Goal: Information Seeking & Learning: Find specific fact

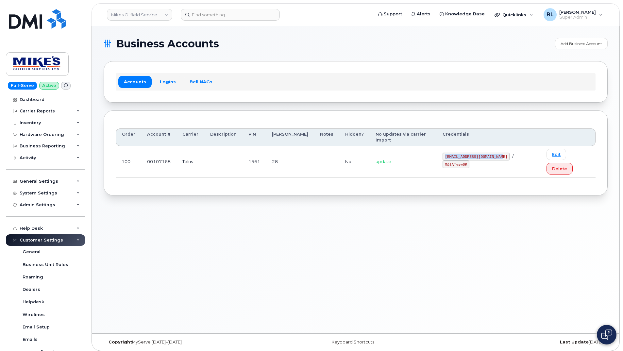
drag, startPoint x: 439, startPoint y: 148, endPoint x: 491, endPoint y: 153, distance: 51.9
click at [491, 153] on td "mikes.oilfield@outlook.com / M@!ATvsw0R" at bounding box center [489, 161] width 104 height 31
copy code "mikes.oilfield@outlook.com"
drag, startPoint x: 501, startPoint y: 146, endPoint x: 525, endPoint y: 150, distance: 23.9
click at [470, 161] on code "M@!ATvsw0R" at bounding box center [456, 165] width 27 height 8
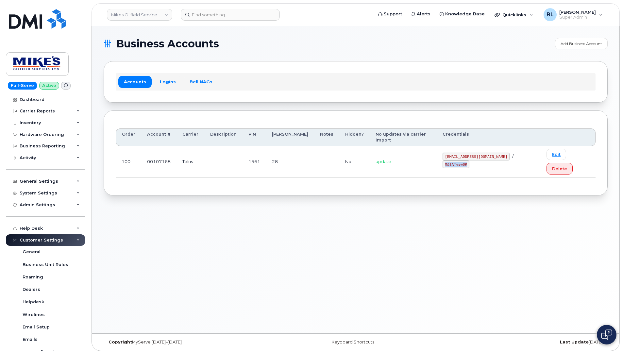
copy code "M@!ATvsw0R"
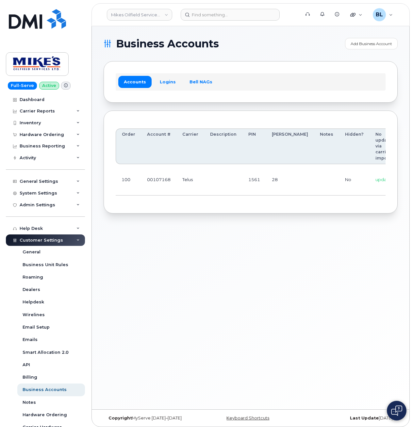
drag, startPoint x: 247, startPoint y: 290, endPoint x: 232, endPoint y: 114, distance: 176.7
click at [249, 287] on div "Business Accounts Add Business Account Accounts Logins Bell NAGs Order Account …" at bounding box center [251, 217] width 318 height 383
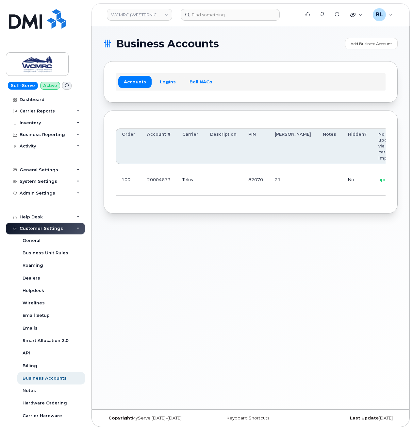
drag, startPoint x: 236, startPoint y: 276, endPoint x: 224, endPoint y: 153, distance: 123.9
click at [235, 268] on div "Business Accounts Add Business Account Accounts Logins Bell NAGs Order Account …" at bounding box center [251, 217] width 318 height 383
drag, startPoint x: 173, startPoint y: 183, endPoint x: 289, endPoint y: 177, distance: 116.9
drag, startPoint x: 316, startPoint y: 172, endPoint x: 343, endPoint y: 173, distance: 26.9
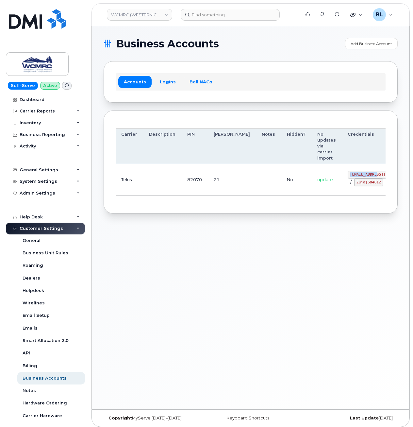
click at [348, 173] on code "ap@wcmrc.com" at bounding box center [381, 175] width 67 height 8
copy code "ap@wcmrc.com"
drag, startPoint x: 323, startPoint y: 191, endPoint x: 318, endPoint y: 189, distance: 5.1
click at [342, 191] on td "ap@wcmrc.com / Zuja$684612" at bounding box center [381, 179] width 79 height 31
drag, startPoint x: 322, startPoint y: 186, endPoint x: 339, endPoint y: 187, distance: 16.7
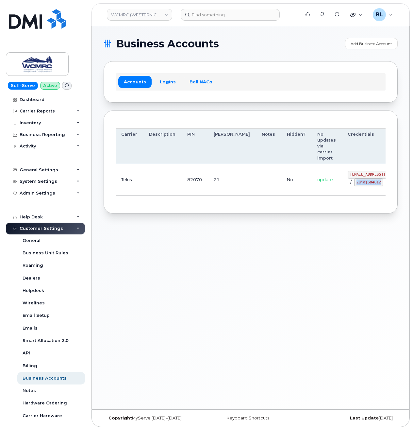
click at [355, 186] on code "Zuja$684612" at bounding box center [369, 183] width 29 height 8
copy code "Zuja$684612"
drag, startPoint x: 269, startPoint y: 265, endPoint x: 258, endPoint y: 208, distance: 57.9
click at [269, 262] on div "Business Accounts Add Business Account Accounts Logins Bell NAGs Order Account …" at bounding box center [251, 217] width 318 height 383
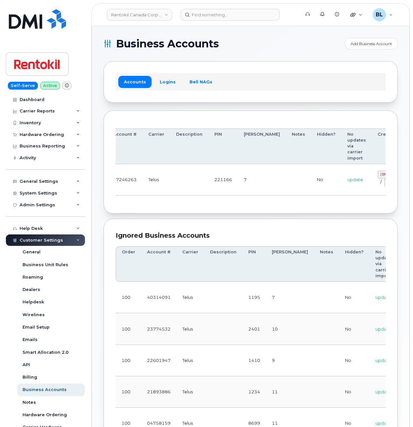
scroll to position [0, 91]
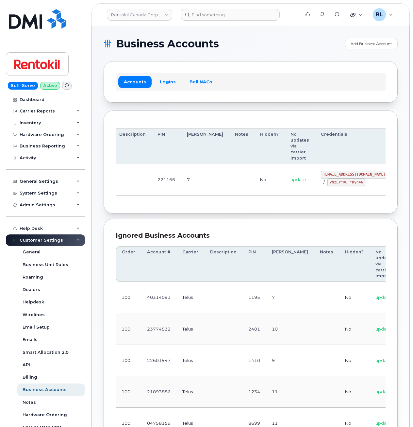
drag, startPoint x: 218, startPoint y: 172, endPoint x: 302, endPoint y: 177, distance: 83.9
drag, startPoint x: 288, startPoint y: 176, endPoint x: 345, endPoint y: 177, distance: 57.2
click at [345, 177] on td "malorie.bell@rentokil.com / VNzLr*X6F*Dyn46" at bounding box center [354, 179] width 79 height 31
copy code "malorie.bell@rentokil.com"
drag, startPoint x: 293, startPoint y: 181, endPoint x: 328, endPoint y: 185, distance: 35.9
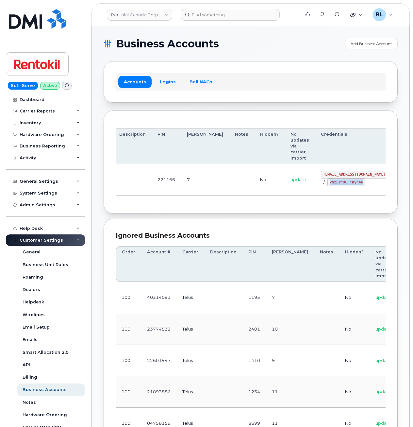
click at [328, 185] on div "malorie.bell@rentokil.com / VNzLr*X6F*Dyn46" at bounding box center [354, 179] width 67 height 16
copy code "VNzLr*X6F*Dyn46"
drag, startPoint x: 262, startPoint y: 217, endPoint x: 263, endPoint y: 165, distance: 51.0
click at [262, 216] on section "Business Accounts Add Business Account Accounts Logins Bell NAGs Order Account …" at bounding box center [251, 295] width 294 height 514
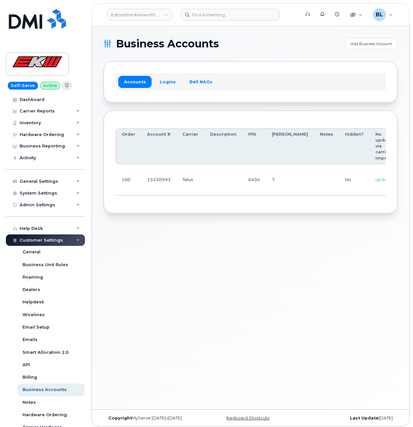
drag, startPoint x: 266, startPoint y: 74, endPoint x: 252, endPoint y: 21, distance: 54.3
click at [266, 74] on div "Accounts Logins Bell NAGs" at bounding box center [251, 81] width 270 height 17
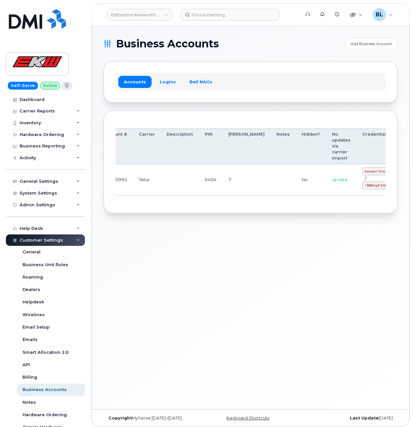
scroll to position [0, 54]
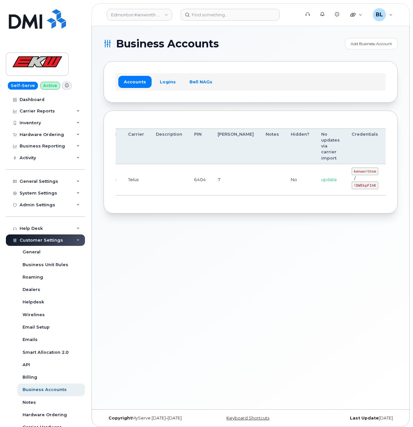
drag, startPoint x: 186, startPoint y: 177, endPoint x: 415, endPoint y: 191, distance: 229.4
drag, startPoint x: 319, startPoint y: 165, endPoint x: 340, endPoint y: 174, distance: 22.4
click at [346, 174] on td "kenworthsm / !DWEkpF1hK" at bounding box center [365, 179] width 39 height 31
copy code "kenworthsm"
drag, startPoint x: 317, startPoint y: 186, endPoint x: 343, endPoint y: 188, distance: 25.9
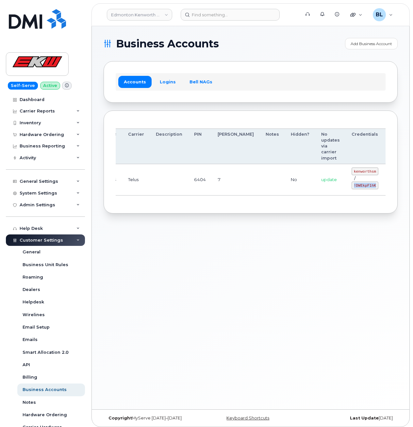
click at [346, 188] on td "kenworthsm / !DWEkpF1hK" at bounding box center [365, 179] width 39 height 31
copy code "!DWEkpF1hK"
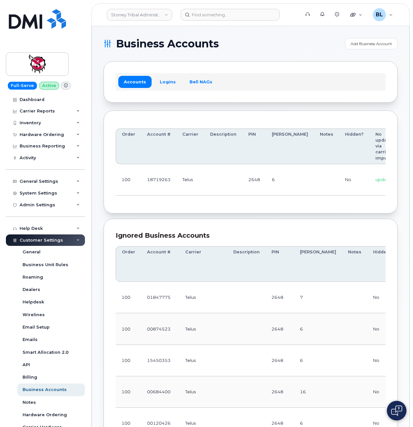
scroll to position [0, 64]
drag, startPoint x: 202, startPoint y: 184, endPoint x: 410, endPoint y: 177, distance: 208.1
drag, startPoint x: 310, startPoint y: 173, endPoint x: 343, endPoint y: 174, distance: 32.7
click at [343, 174] on code "18719263@sm.com" at bounding box center [375, 175] width 67 height 8
copy code "18719263@sm.com"
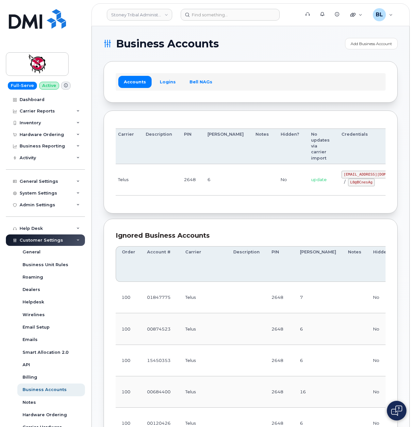
click at [348, 186] on code "L0@BCnesAg" at bounding box center [361, 183] width 27 height 8
drag, startPoint x: 314, startPoint y: 182, endPoint x: 338, endPoint y: 185, distance: 24.4
click at [342, 185] on div "18719263@sm.com / L0@BCnesAg" at bounding box center [375, 179] width 67 height 16
copy code "L0@BCnesAg"
click at [277, 102] on div "Accounts Logins Bell NAGs" at bounding box center [251, 81] width 294 height 41
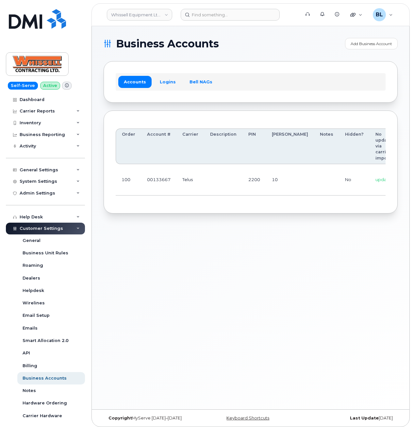
scroll to position [0, 73]
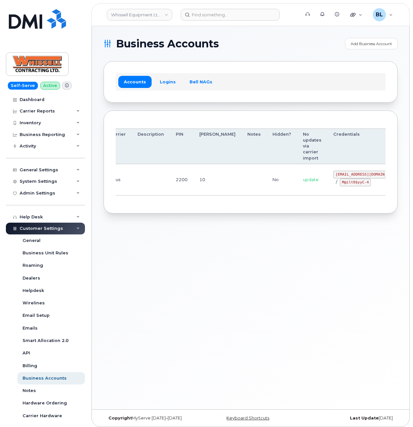
drag, startPoint x: 179, startPoint y: 186, endPoint x: 377, endPoint y: 167, distance: 198.5
drag, startPoint x: 300, startPoint y: 174, endPoint x: 342, endPoint y: 178, distance: 43.0
click at [342, 178] on td "[EMAIL_ADDRESS][DOMAIN_NAME] / M@ilt0$yyC-4" at bounding box center [367, 179] width 79 height 31
copy code "[EMAIL_ADDRESS][DOMAIN_NAME]"
click at [328, 187] on td "[EMAIL_ADDRESS][DOMAIN_NAME] / M@ilt0$yyC-4" at bounding box center [367, 179] width 79 height 31
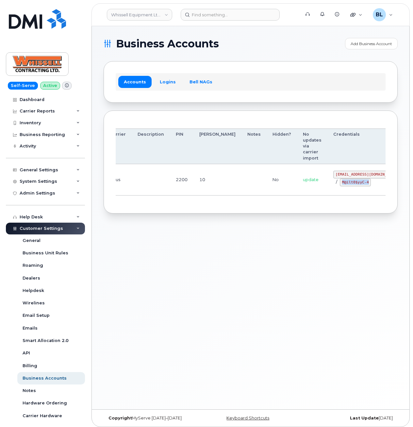
drag, startPoint x: 306, startPoint y: 179, endPoint x: 334, endPoint y: 184, distance: 28.3
click at [334, 184] on div "[EMAIL_ADDRESS][DOMAIN_NAME] / M@ilt0$yyC-4" at bounding box center [367, 179] width 67 height 16
copy code "M@ilt0$yyC-4"
drag, startPoint x: 235, startPoint y: 250, endPoint x: 253, endPoint y: 191, distance: 61.9
click at [239, 249] on div "Business Accounts Add Business Account Accounts Logins Bell NAGs Order Account …" at bounding box center [251, 217] width 318 height 383
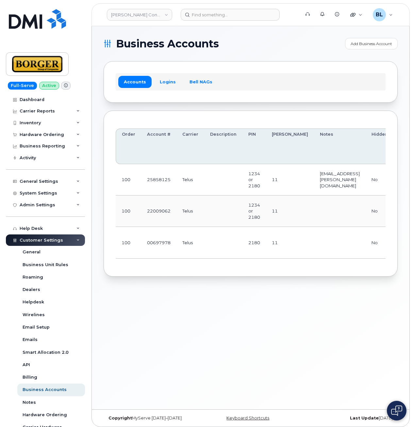
click at [220, 222] on td at bounding box center [223, 211] width 38 height 31
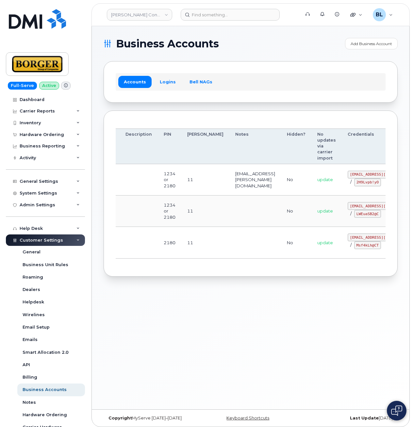
drag, startPoint x: 211, startPoint y: 213, endPoint x: 352, endPoint y: 217, distance: 140.7
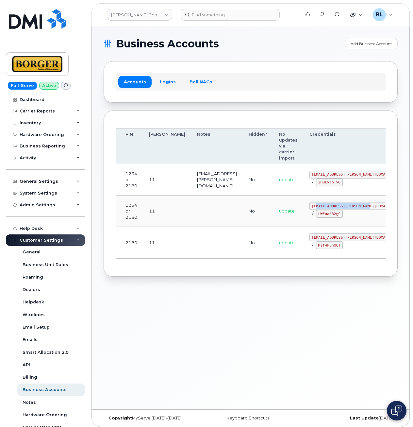
drag, startPoint x: 291, startPoint y: 205, endPoint x: 342, endPoint y: 207, distance: 51.1
click at [343, 207] on td "[EMAIL_ADDRESS][PERSON_NAME][DOMAIN_NAME] / LWEuaSB2@C" at bounding box center [358, 211] width 108 height 31
drag, startPoint x: 342, startPoint y: 207, endPoint x: 287, endPoint y: 207, distance: 55.6
click at [310, 208] on code "earthworksborger@borger.ca" at bounding box center [358, 206] width 96 height 8
drag, startPoint x: 289, startPoint y: 206, endPoint x: 342, endPoint y: 206, distance: 53.0
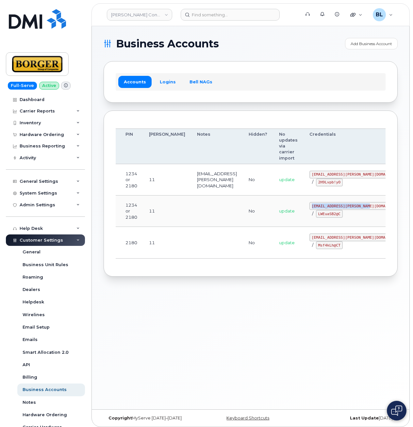
click at [342, 206] on code "earthworksborger@borger.ca" at bounding box center [358, 206] width 96 height 8
copy code "earthworksborger@borger.ca"
drag, startPoint x: 282, startPoint y: 223, endPoint x: 291, endPoint y: 217, distance: 10.5
click at [304, 223] on td "earthworksborger@borger.ca / LWEuaSB2@C" at bounding box center [358, 211] width 108 height 31
drag, startPoint x: 293, startPoint y: 217, endPoint x: 315, endPoint y: 217, distance: 22.2
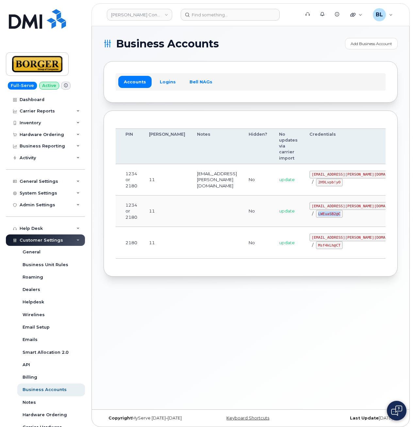
click at [316, 217] on code "LWEuaSB2@C" at bounding box center [329, 214] width 27 height 8
copy code "LWEuaSB2@C"
drag, startPoint x: 312, startPoint y: 247, endPoint x: 308, endPoint y: 245, distance: 4.7
click at [312, 247] on div "corprick@borger.ca / Msf4kLh@CT" at bounding box center [358, 242] width 96 height 16
drag, startPoint x: 285, startPoint y: 238, endPoint x: 325, endPoint y: 239, distance: 40.6
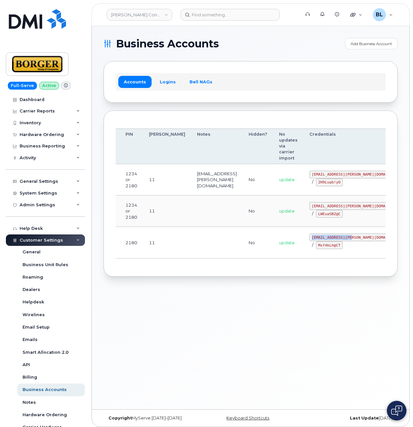
click at [325, 239] on td "corprick@borger.ca / Msf4kLh@CT" at bounding box center [358, 242] width 108 height 31
copy code "corprick@borger.ca"
drag, startPoint x: 275, startPoint y: 246, endPoint x: 285, endPoint y: 246, distance: 10.1
click at [275, 246] on td "update" at bounding box center [288, 242] width 30 height 31
drag, startPoint x: 287, startPoint y: 246, endPoint x: 309, endPoint y: 246, distance: 21.9
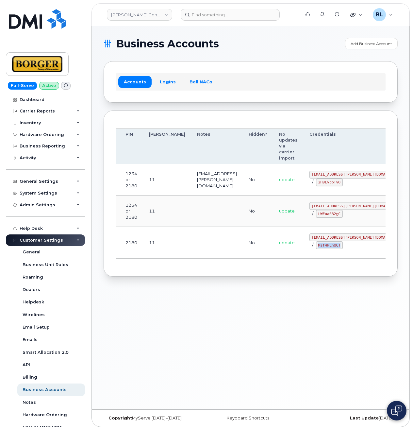
click at [316, 246] on code "Msf4kLh@CT" at bounding box center [329, 245] width 27 height 8
copy code "Msf4kLh@CT"
click at [227, 119] on div "Order Account # Carrier Description PIN Bill Day Notes Hidden? No updates via c…" at bounding box center [251, 194] width 294 height 166
drag, startPoint x: 324, startPoint y: 309, endPoint x: 309, endPoint y: 299, distance: 18.3
click at [324, 309] on div "Business Accounts Add Business Account Accounts Logins Bell NAGs Order Account …" at bounding box center [251, 217] width 318 height 383
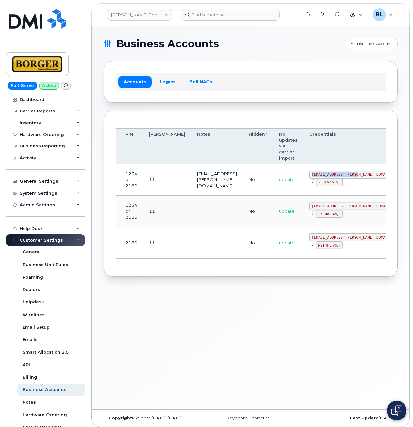
drag, startPoint x: 284, startPoint y: 173, endPoint x: 333, endPoint y: 177, distance: 48.5
click at [333, 177] on td "ricksalmcal@borger.ca / 2H9Lvpb!yO" at bounding box center [358, 179] width 108 height 31
copy code "ricksalmcal@borger.ca"
click at [304, 187] on td "ricksalmcal@borger.ca / 2H9Lvpb!yO" at bounding box center [358, 179] width 108 height 31
drag, startPoint x: 287, startPoint y: 182, endPoint x: 308, endPoint y: 184, distance: 21.1
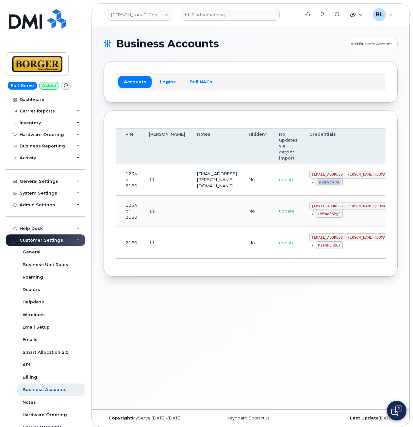
click at [316, 184] on code "2H9Lvpb!yO" at bounding box center [329, 183] width 27 height 8
copy code "2H9Lvpb!yO"
drag, startPoint x: 304, startPoint y: 98, endPoint x: 285, endPoint y: 62, distance: 40.8
click at [304, 98] on div "Accounts Logins Bell NAGs" at bounding box center [251, 81] width 294 height 41
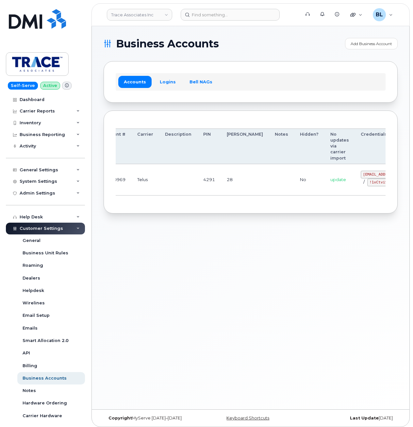
scroll to position [0, 66]
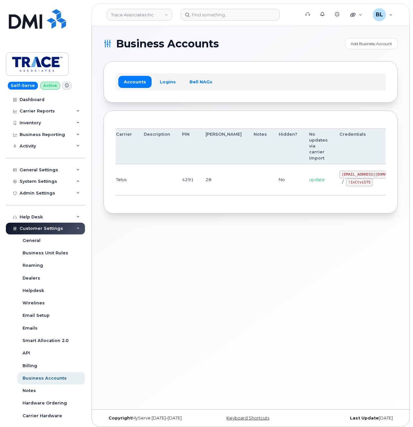
drag, startPoint x: 178, startPoint y: 181, endPoint x: 315, endPoint y: 188, distance: 136.9
drag, startPoint x: 305, startPoint y: 176, endPoint x: 342, endPoint y: 174, distance: 36.7
click at [342, 174] on td "trace@myserve.co / !1xCtviST5" at bounding box center [373, 179] width 79 height 31
copy code "trace@myserve.co"
click at [304, 186] on td "update" at bounding box center [319, 179] width 30 height 31
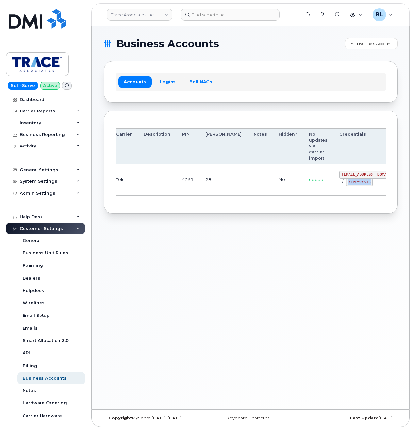
drag, startPoint x: 311, startPoint y: 182, endPoint x: 336, endPoint y: 185, distance: 25.0
click at [340, 185] on div "trace@myserve.co / !1xCtviST5" at bounding box center [373, 179] width 67 height 16
copy code "!1xCtviST5"
drag, startPoint x: 307, startPoint y: 239, endPoint x: 355, endPoint y: 128, distance: 121.0
click at [307, 239] on div "Business Accounts Add Business Account Accounts Logins Bell NAGs Order Account …" at bounding box center [251, 217] width 318 height 383
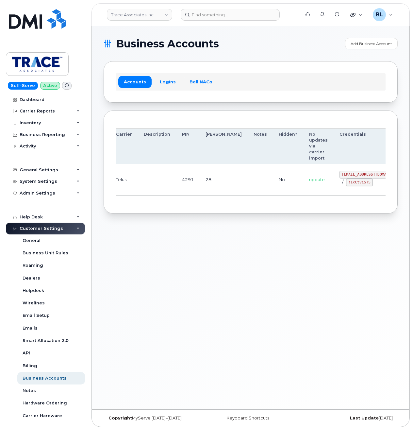
click at [274, 257] on div "Business Accounts Add Business Account Accounts Logins Bell NAGs Order Account …" at bounding box center [251, 217] width 318 height 383
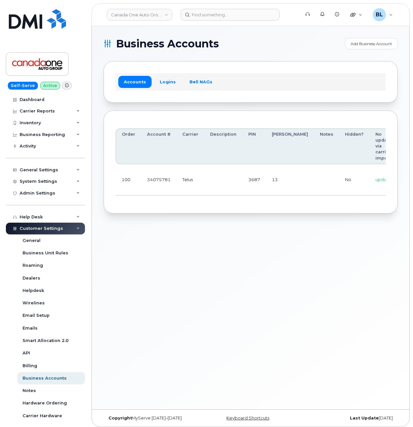
click at [214, 174] on td at bounding box center [223, 179] width 38 height 31
drag, startPoint x: 289, startPoint y: 187, endPoint x: 417, endPoint y: 182, distance: 127.4
drag, startPoint x: 314, startPoint y: 174, endPoint x: 342, endPoint y: 178, distance: 28.7
click at [342, 178] on td "coag@myserve.co / u631iLl@TD" at bounding box center [375, 179] width 79 height 31
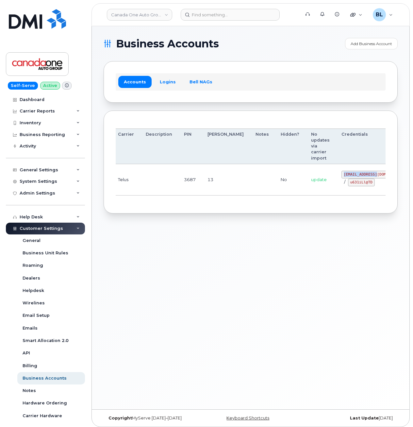
copy code "coag@myserve.co"
drag, startPoint x: 331, startPoint y: 188, endPoint x: 321, endPoint y: 186, distance: 9.9
click at [336, 188] on td "coag@myserve.co / u631iLl@TD" at bounding box center [375, 179] width 79 height 31
drag, startPoint x: 316, startPoint y: 182, endPoint x: 338, endPoint y: 184, distance: 22.0
click at [348, 184] on code "u631iLl@TD" at bounding box center [361, 183] width 27 height 8
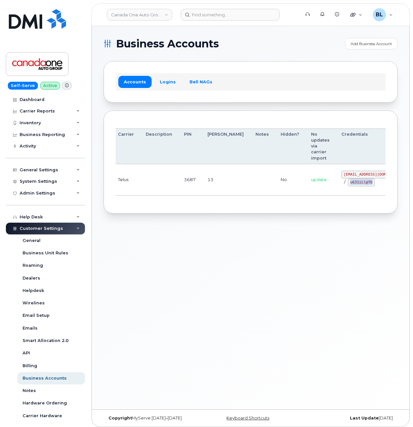
copy code "u631iLl@TD"
drag, startPoint x: 282, startPoint y: 92, endPoint x: 292, endPoint y: 7, distance: 85.9
click at [282, 92] on div "Accounts Logins Bell NAGs" at bounding box center [251, 81] width 294 height 41
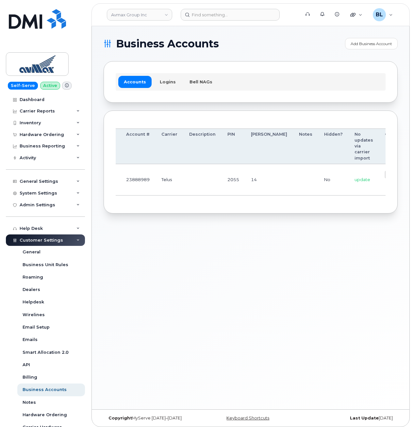
scroll to position [0, 93]
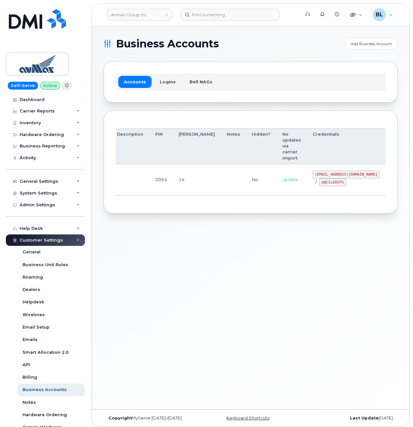
drag, startPoint x: 224, startPoint y: 192, endPoint x: 397, endPoint y: 200, distance: 173.2
drag, startPoint x: 280, startPoint y: 175, endPoint x: 341, endPoint y: 177, distance: 60.9
click at [341, 177] on code "[EMAIL_ADDRESS][DOMAIN_NAME]" at bounding box center [346, 175] width 67 height 8
copy code "[EMAIL_ADDRESS][DOMAIN_NAME]"
click at [307, 187] on td "[EMAIL_ADDRESS][DOMAIN_NAME] / d@C1uZOIFG" at bounding box center [346, 179] width 79 height 31
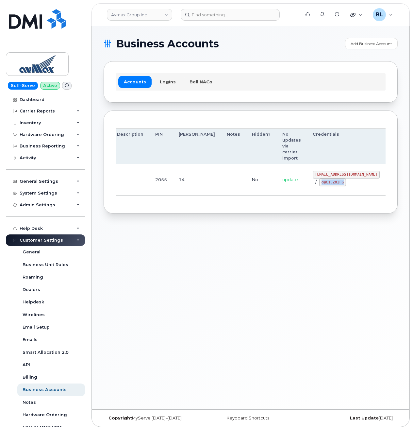
drag, startPoint x: 283, startPoint y: 183, endPoint x: 309, endPoint y: 184, distance: 26.2
click at [313, 184] on div "[EMAIL_ADDRESS][DOMAIN_NAME] / d@C1uZOIFG" at bounding box center [346, 179] width 67 height 16
copy code "d@C1uZOIFG"
click at [282, 307] on div "Business Accounts Add Business Account Accounts Logins Bell NAGs Order Account …" at bounding box center [251, 217] width 318 height 383
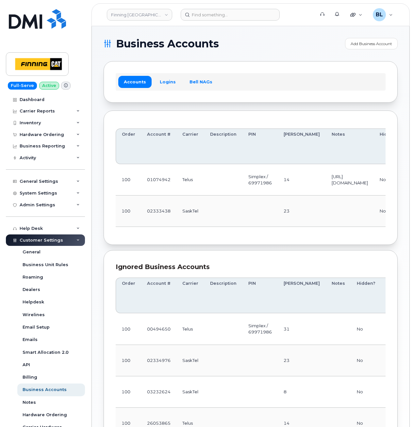
click at [273, 223] on td at bounding box center [260, 211] width 35 height 31
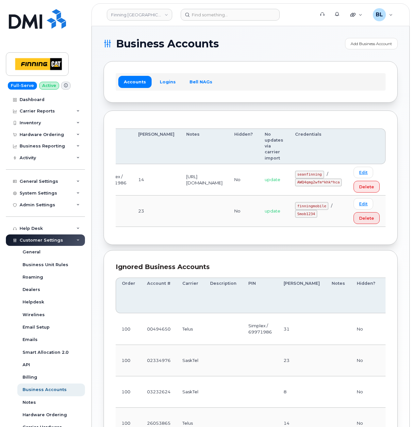
drag, startPoint x: 186, startPoint y: 215, endPoint x: 383, endPoint y: 195, distance: 197.5
click at [218, 188] on td "https://enterprise.telus.com/store/corp-finninginternational-inc" at bounding box center [205, 179] width 48 height 31
drag, startPoint x: 262, startPoint y: 189, endPoint x: 336, endPoint y: 187, distance: 73.3
click at [303, 176] on code "seanfinning" at bounding box center [309, 175] width 29 height 8
drag, startPoint x: 301, startPoint y: 174, endPoint x: 325, endPoint y: 174, distance: 24.2
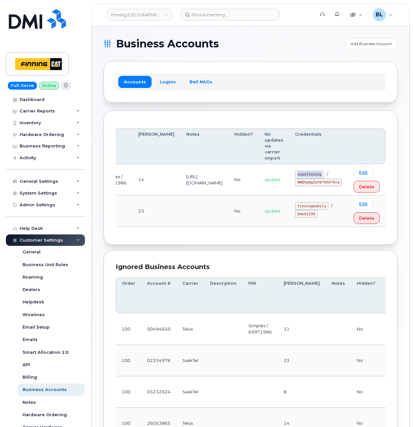
click at [324, 174] on code "seanfinning" at bounding box center [309, 175] width 29 height 8
copy code "seanfinning"
click at [308, 190] on td "seanfinning / AWQ4qmg2wfm*khk*hca" at bounding box center [318, 179] width 59 height 31
drag, startPoint x: 301, startPoint y: 184, endPoint x: 343, endPoint y: 184, distance: 41.9
click at [342, 184] on code "AWQ4qmg2wfm*khk*hca" at bounding box center [318, 183] width 47 height 8
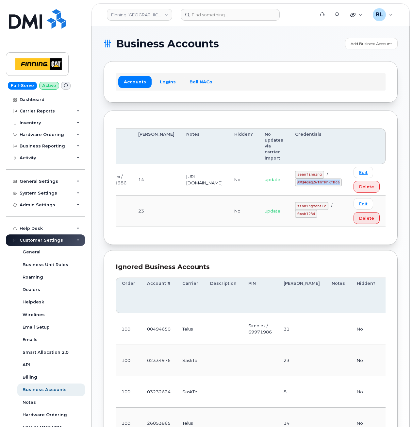
copy code "AWQ4qmg2wfm*khk*hca"
drag, startPoint x: 254, startPoint y: 198, endPoint x: 252, endPoint y: 193, distance: 4.4
click at [254, 198] on td "No" at bounding box center [244, 211] width 30 height 31
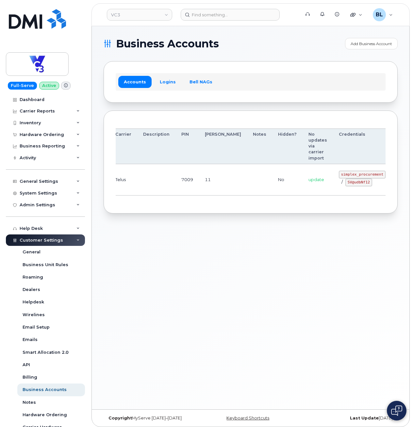
drag, startPoint x: 308, startPoint y: 177, endPoint x: 394, endPoint y: 178, distance: 85.4
drag, startPoint x: 298, startPoint y: 173, endPoint x: 341, endPoint y: 175, distance: 43.2
click at [341, 175] on td "simplex_procurement / SV@udbNf12" at bounding box center [357, 179] width 59 height 31
copy code "simplex_procurement"
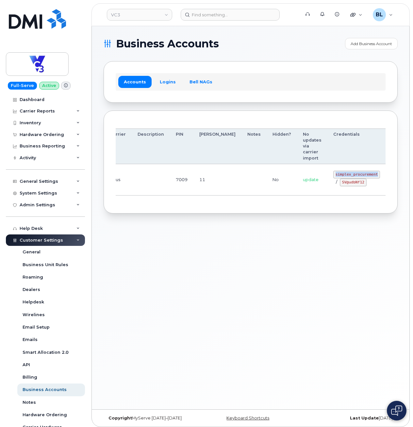
drag, startPoint x: 322, startPoint y: 192, endPoint x: 307, endPoint y: 186, distance: 15.9
click at [328, 192] on td "simplex_procurement / SV@udbNf12" at bounding box center [357, 179] width 59 height 31
drag, startPoint x: 306, startPoint y: 182, endPoint x: 330, endPoint y: 184, distance: 24.6
click at [334, 184] on div "simplex_procurement / SV@udbNf12" at bounding box center [357, 179] width 47 height 16
copy code "SV@udbNf12"
